Goal: Transaction & Acquisition: Book appointment/travel/reservation

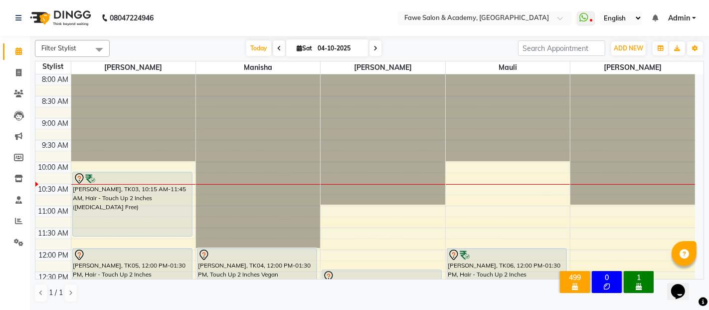
scroll to position [66, 0]
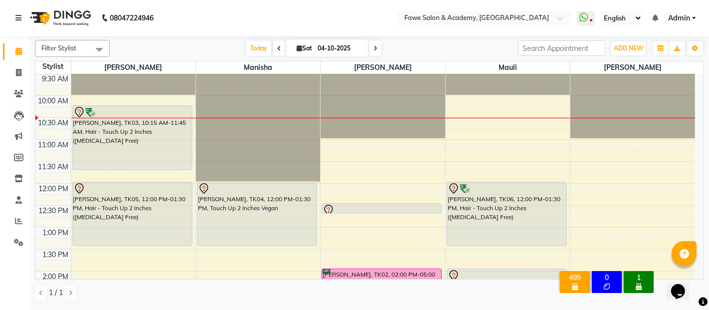
click at [279, 48] on span at bounding box center [279, 47] width 12 height 15
type input "03-10-2025"
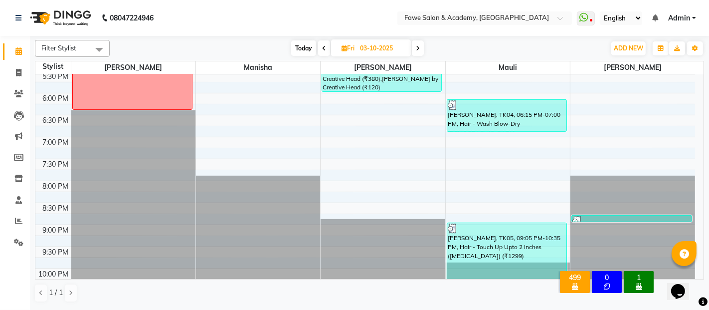
scroll to position [399, 0]
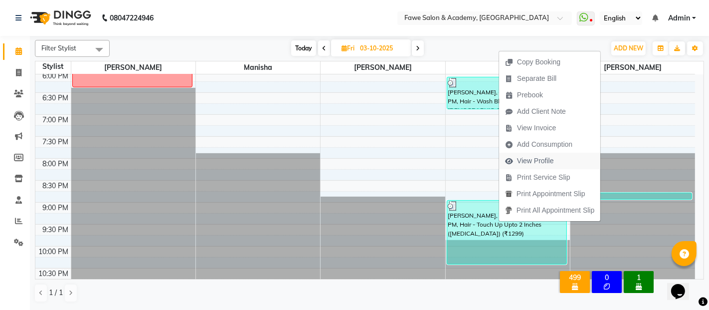
click at [528, 162] on span "View Profile" at bounding box center [535, 161] width 37 height 10
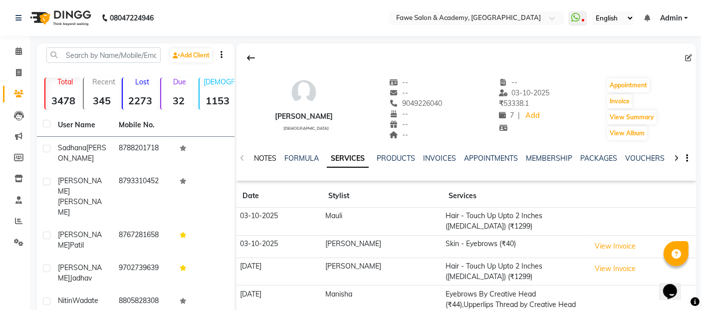
click at [268, 157] on link "NOTES" at bounding box center [265, 158] width 22 height 9
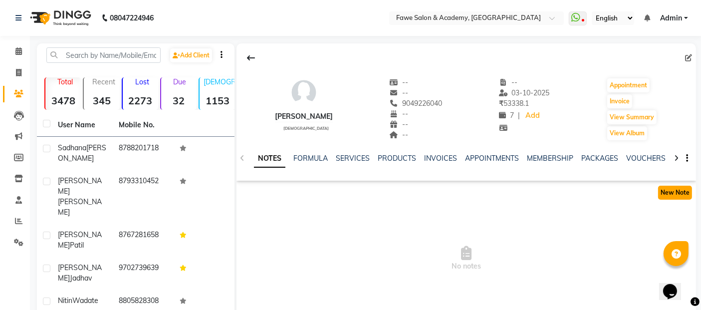
click at [678, 194] on button "New Note" at bounding box center [675, 193] width 34 height 14
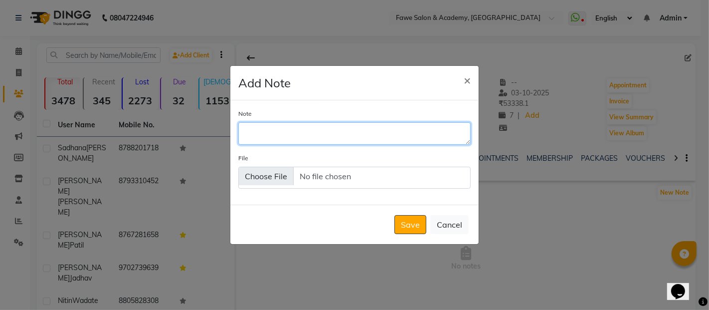
click at [256, 130] on textarea "Note" at bounding box center [354, 133] width 232 height 22
type textarea "5.83 5"
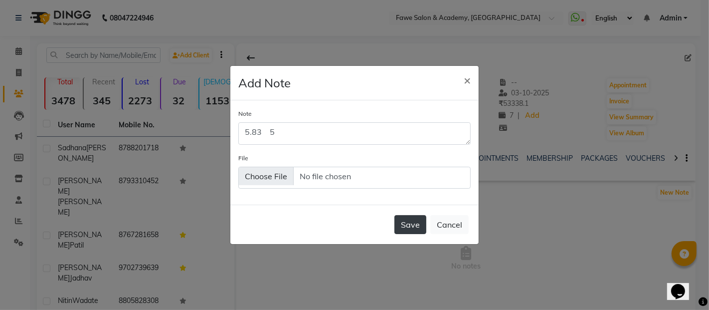
click at [418, 227] on button "Save" at bounding box center [411, 224] width 32 height 19
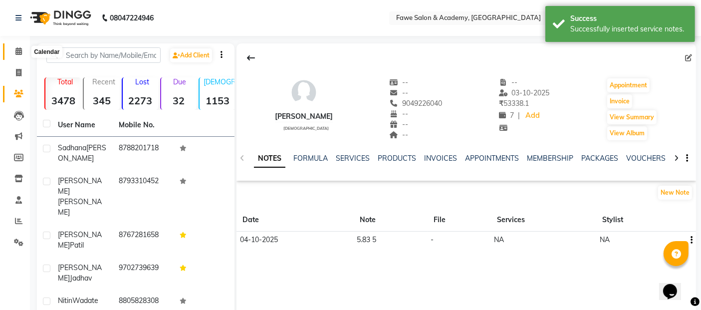
click at [20, 50] on icon at bounding box center [18, 50] width 6 height 7
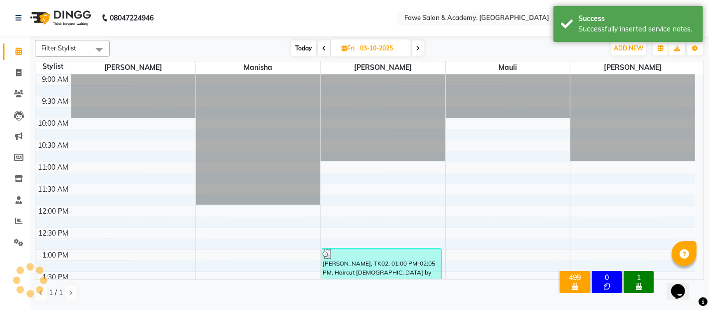
scroll to position [44, 0]
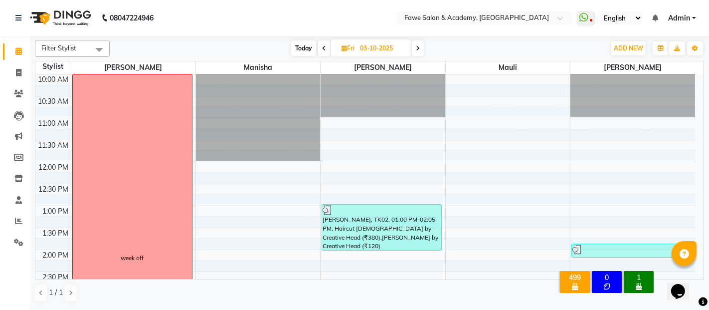
click at [311, 45] on span "Today" at bounding box center [303, 47] width 25 height 15
type input "04-10-2025"
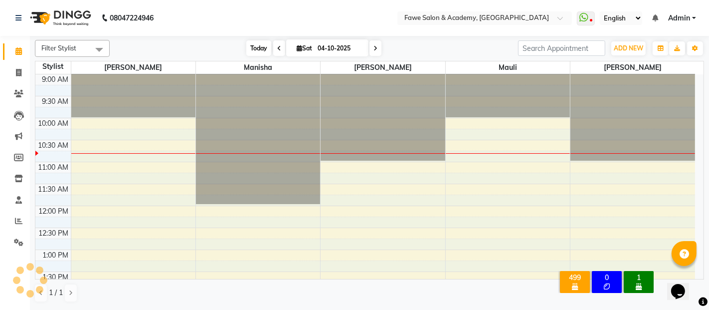
scroll to position [87, 0]
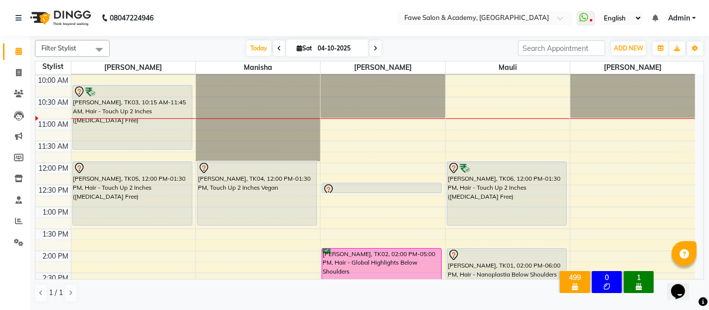
click at [695, 273] on div "Opens Chat This icon Opens the chat window." at bounding box center [683, 273] width 24 height 0
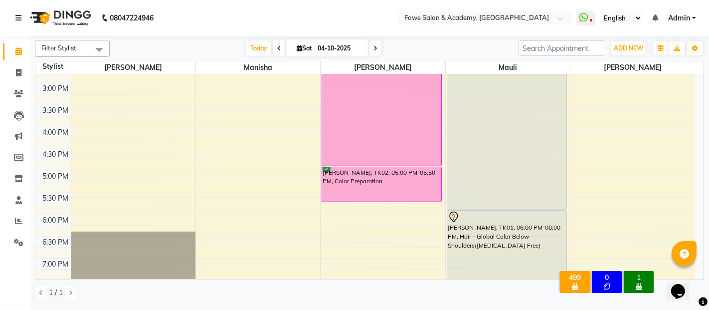
scroll to position [309, 0]
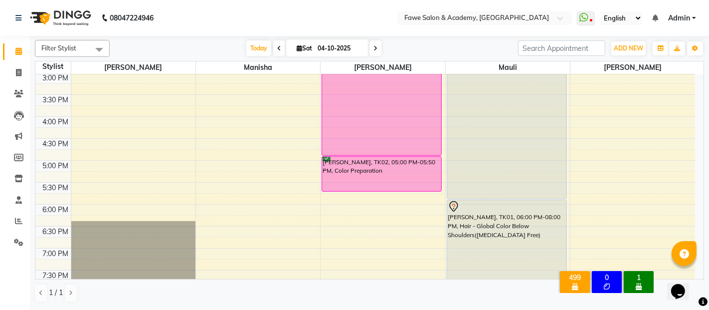
click at [347, 227] on div "8:00 AM 8:30 AM 9:00 AM 9:30 AM 10:00 AM 10:30 AM 11:00 AM 11:30 AM 12:00 PM 12…" at bounding box center [365, 95] width 660 height 658
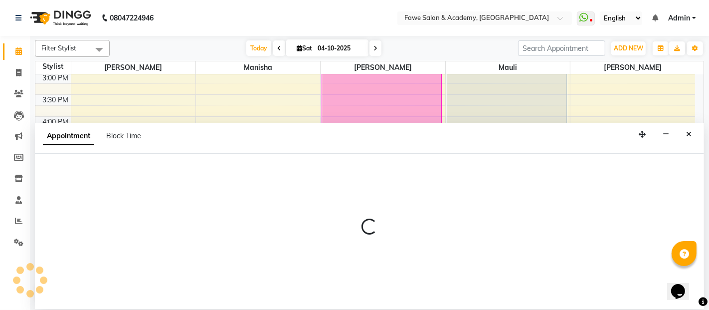
select select "14303"
select select "tentative"
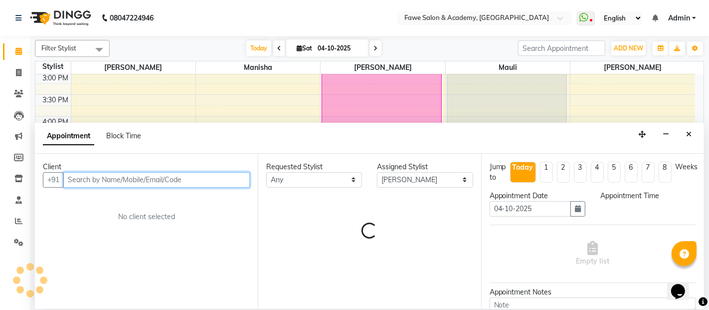
select select "1110"
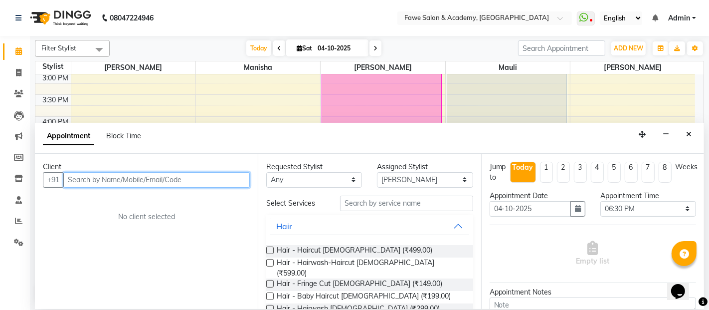
click at [87, 181] on input "text" at bounding box center [156, 179] width 187 height 15
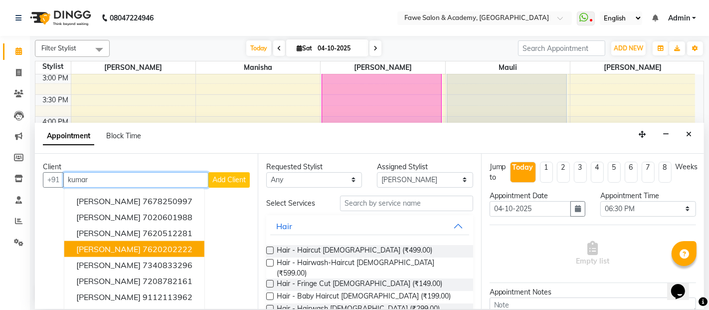
click at [117, 245] on span "[PERSON_NAME]" at bounding box center [108, 249] width 64 height 10
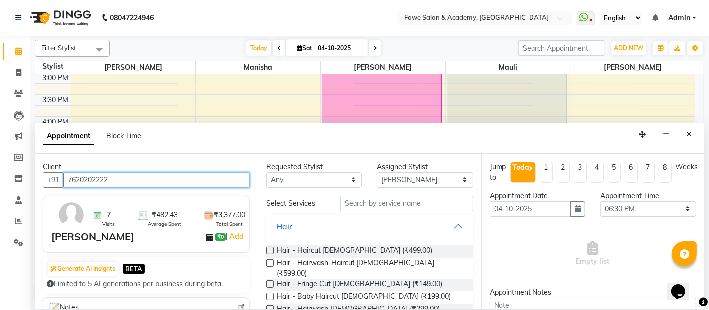
type input "7620202222"
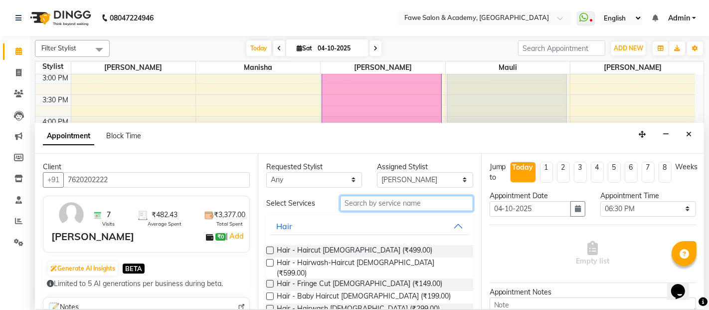
click at [356, 200] on input "text" at bounding box center [406, 203] width 133 height 15
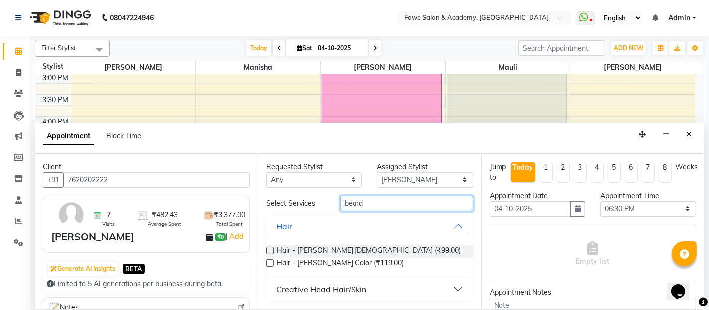
type input "beard"
click at [456, 284] on button "Creative Head Hair/Skin" at bounding box center [369, 289] width 199 height 18
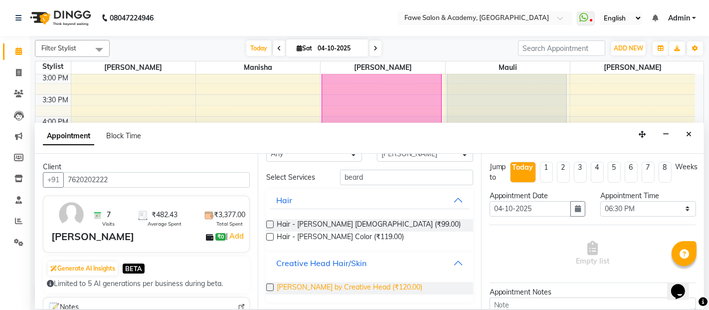
scroll to position [27, 0]
click at [365, 281] on span "[PERSON_NAME] by Creative Head (₹120.00)" at bounding box center [350, 287] width 146 height 12
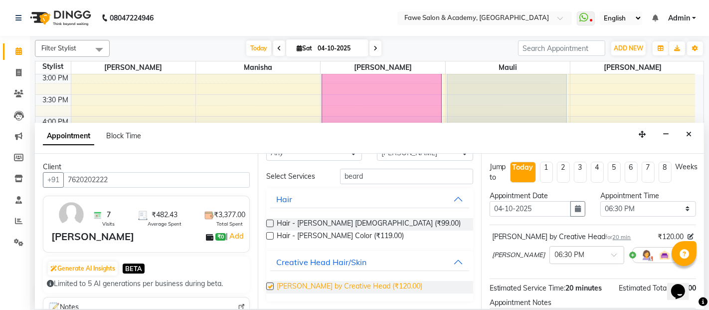
checkbox input "false"
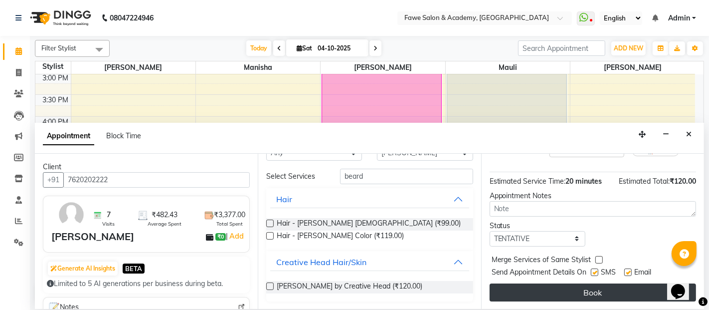
click at [592, 288] on button "Book" at bounding box center [593, 292] width 207 height 18
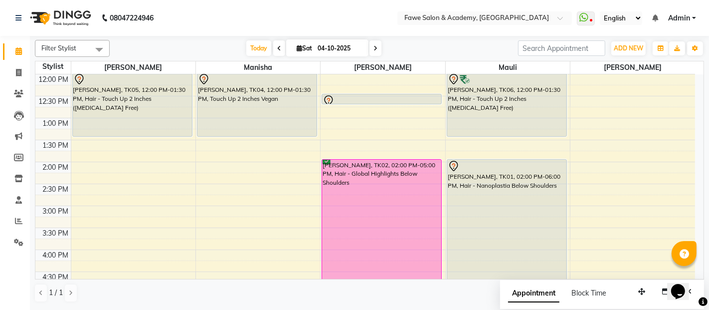
scroll to position [131, 0]
